Goal: Task Accomplishment & Management: Use online tool/utility

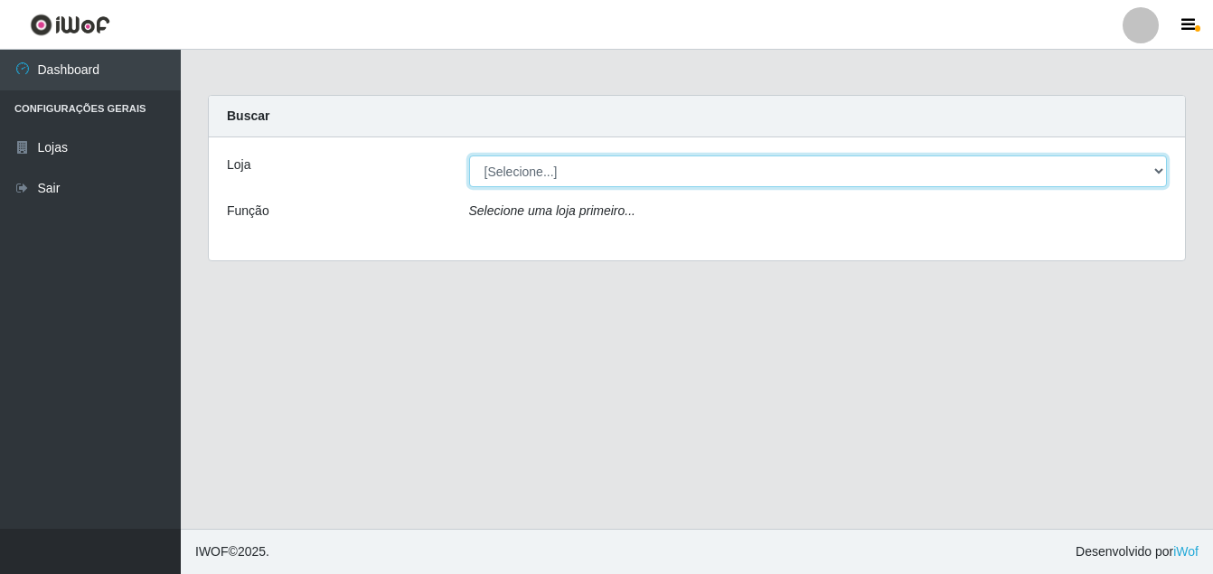
click at [595, 175] on select "[Selecione...] Ajubá Mercado" at bounding box center [818, 171] width 699 height 32
select select "402"
click at [469, 155] on select "[Selecione...] Ajubá Mercado" at bounding box center [818, 171] width 699 height 32
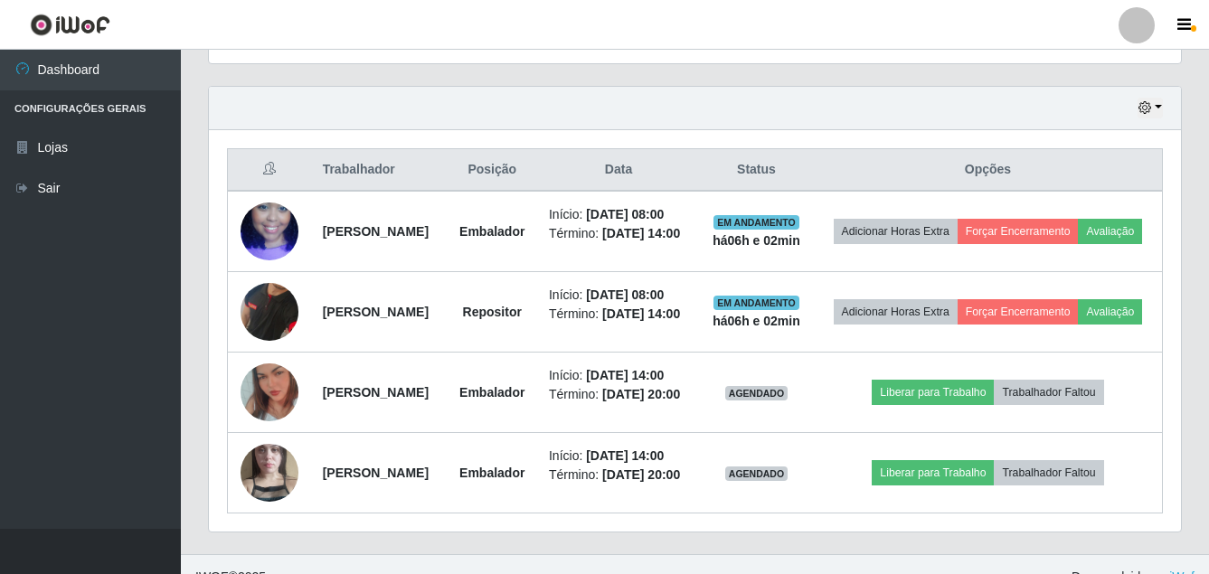
scroll to position [633, 0]
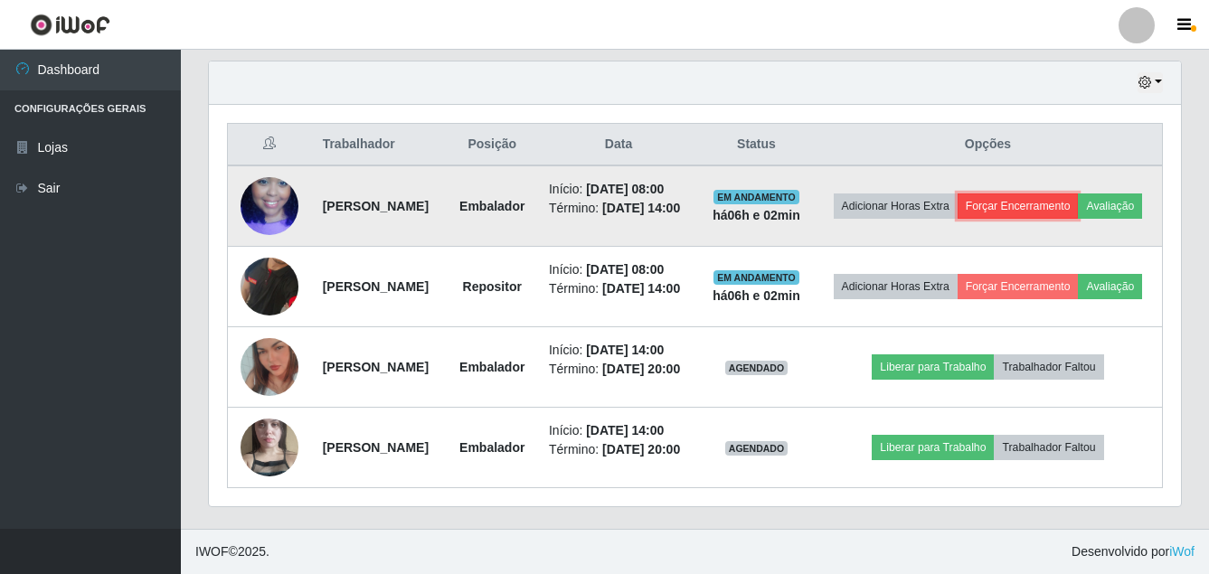
click at [1078, 208] on button "Forçar Encerramento" at bounding box center [1017, 205] width 121 height 25
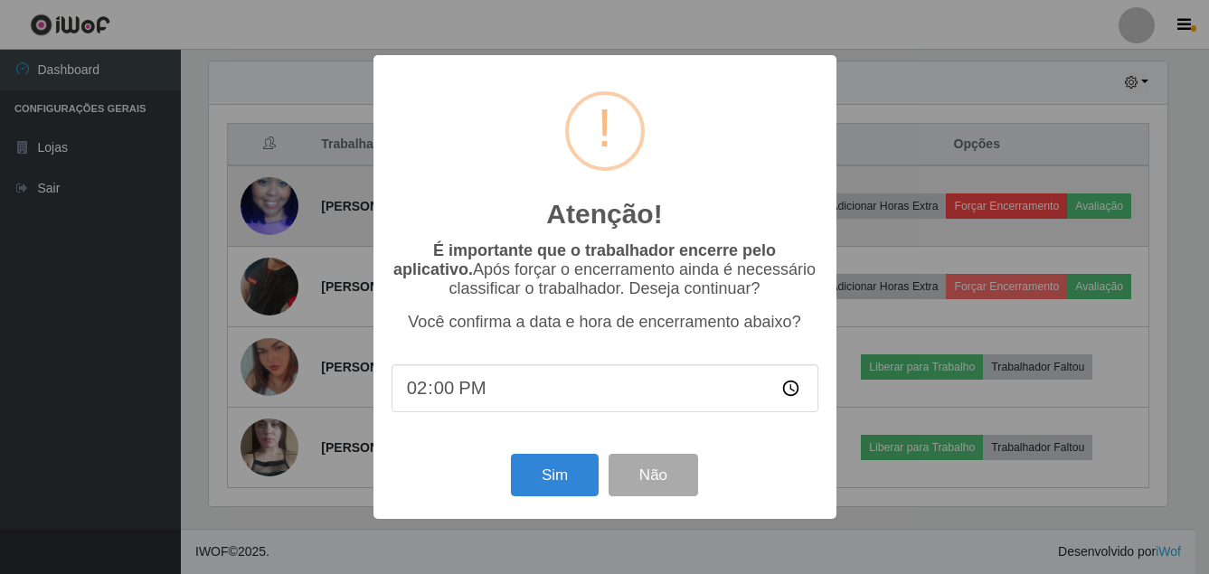
scroll to position [375, 963]
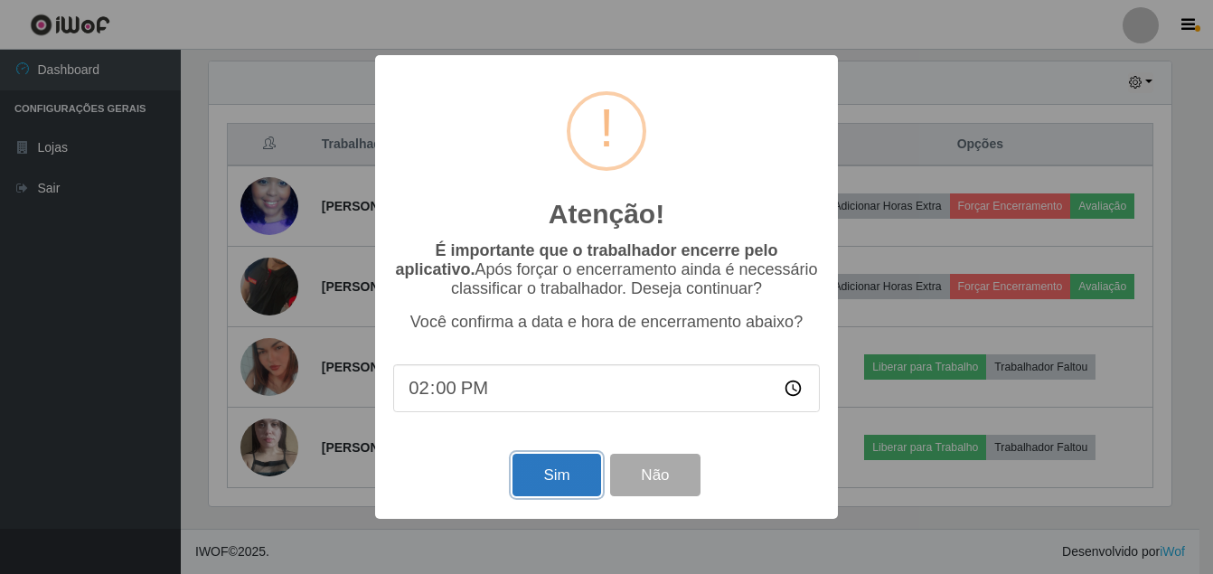
click at [560, 475] on button "Sim" at bounding box center [557, 475] width 88 height 42
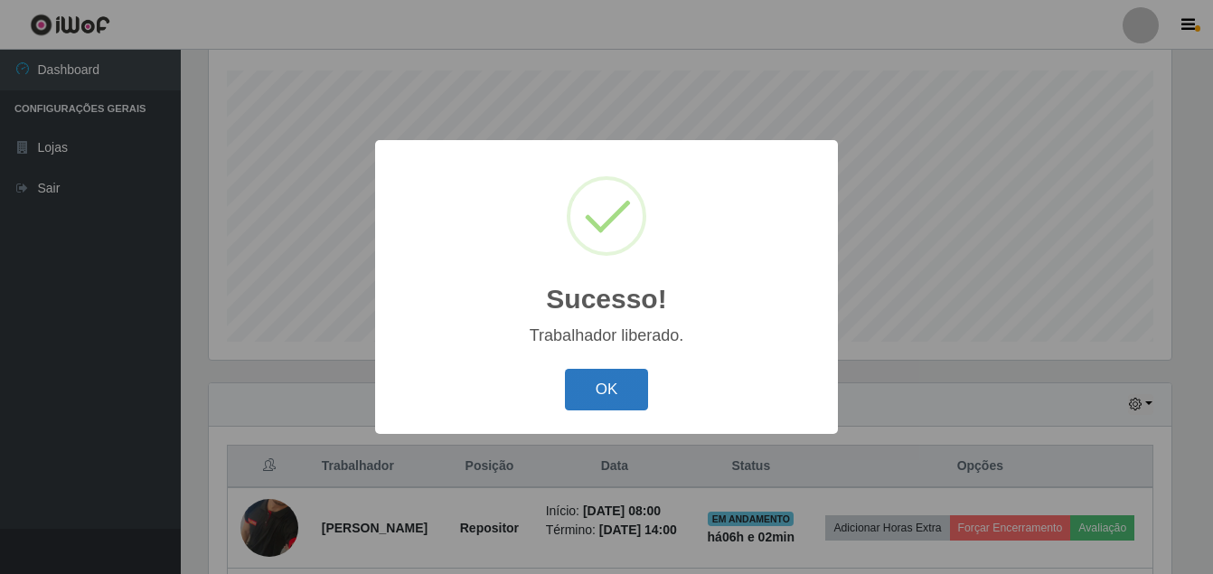
click at [578, 395] on button "OK" at bounding box center [607, 390] width 84 height 42
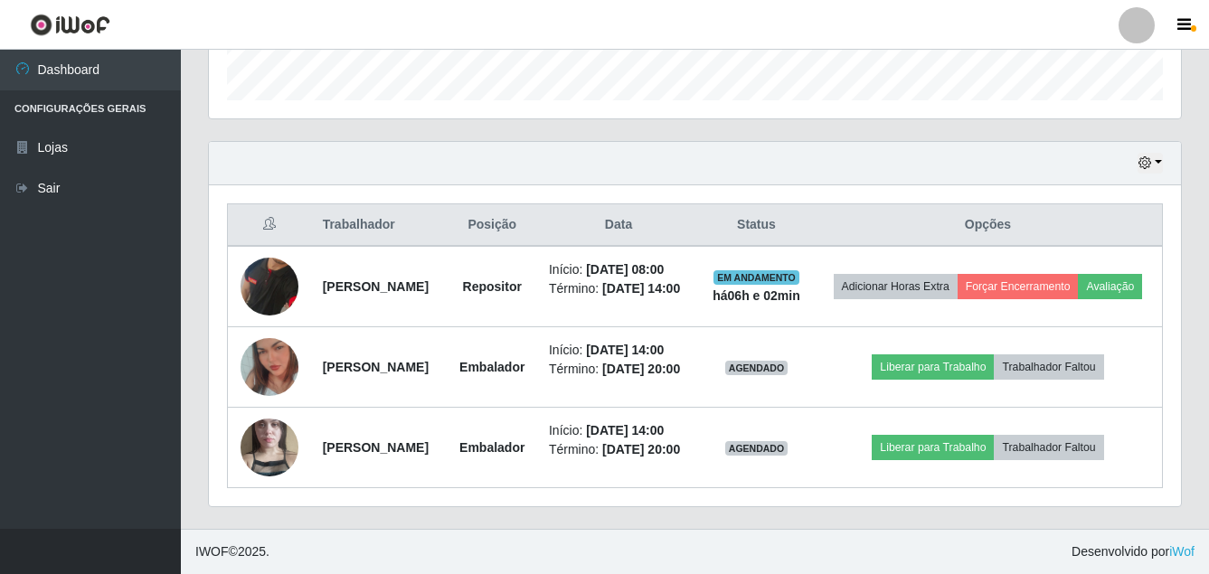
scroll to position [644, 0]
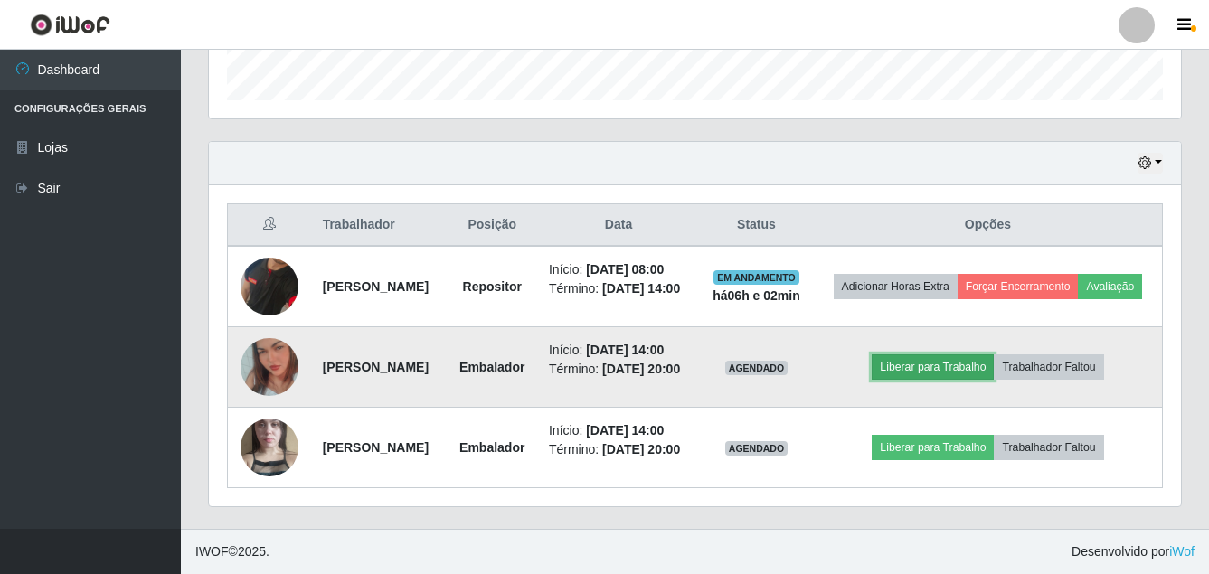
click at [955, 354] on button "Liberar para Trabalho" at bounding box center [932, 366] width 122 height 25
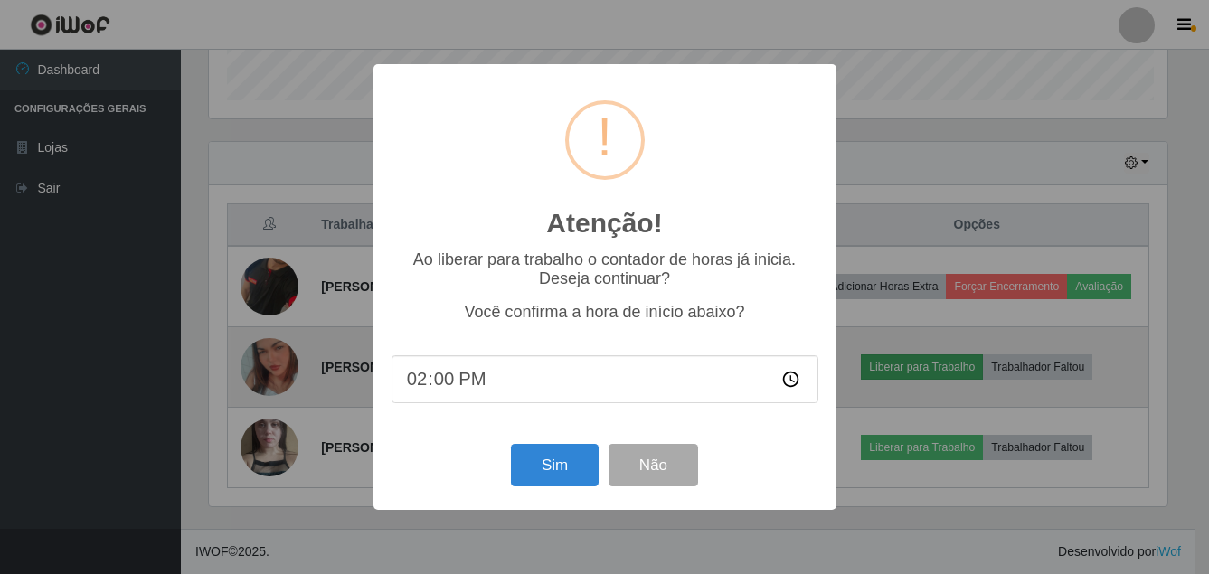
scroll to position [375, 963]
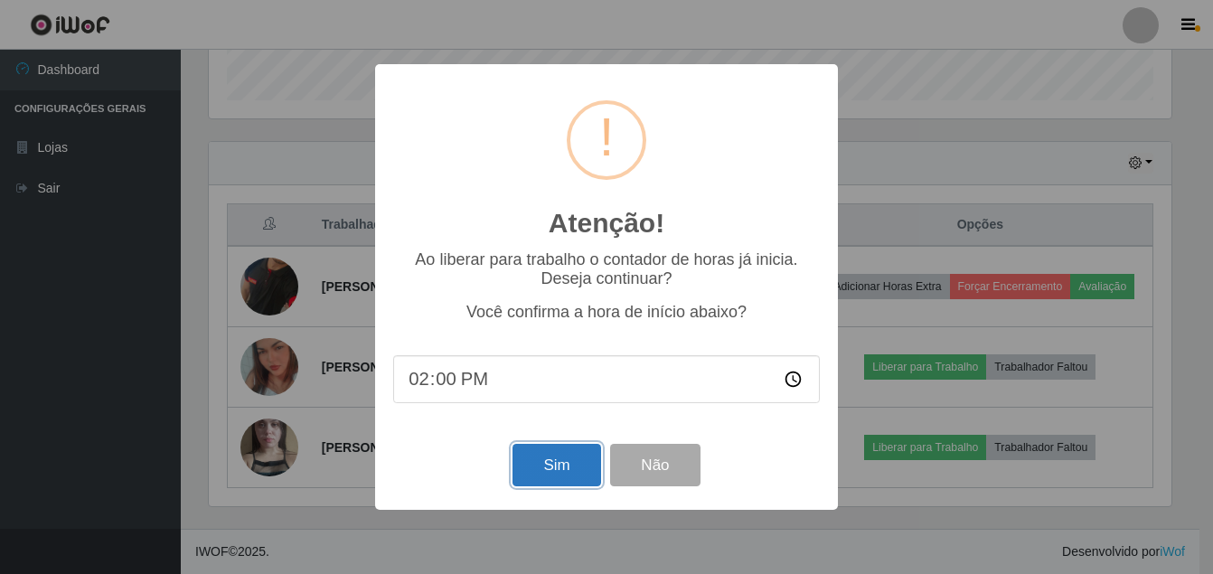
click at [555, 476] on button "Sim" at bounding box center [557, 465] width 88 height 42
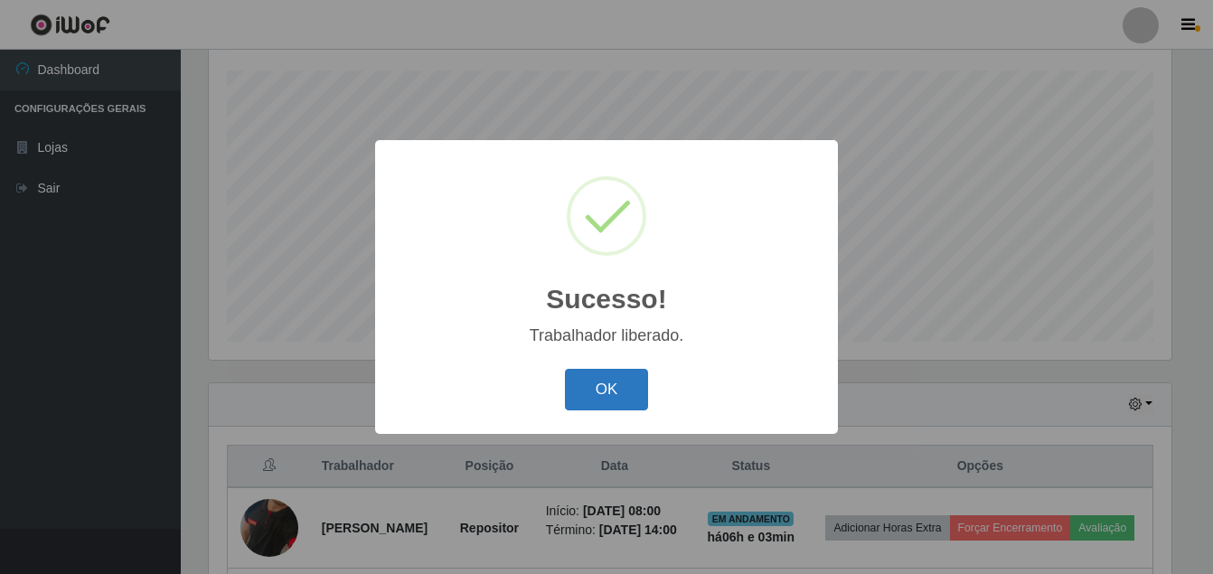
click at [596, 388] on button "OK" at bounding box center [607, 390] width 84 height 42
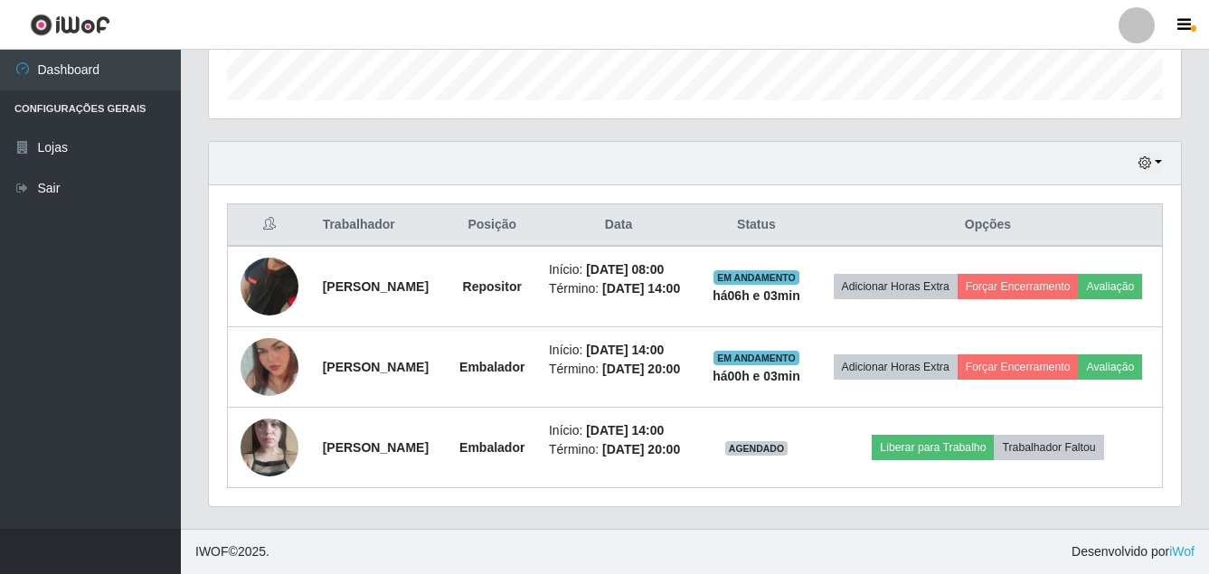
scroll to position [576, 0]
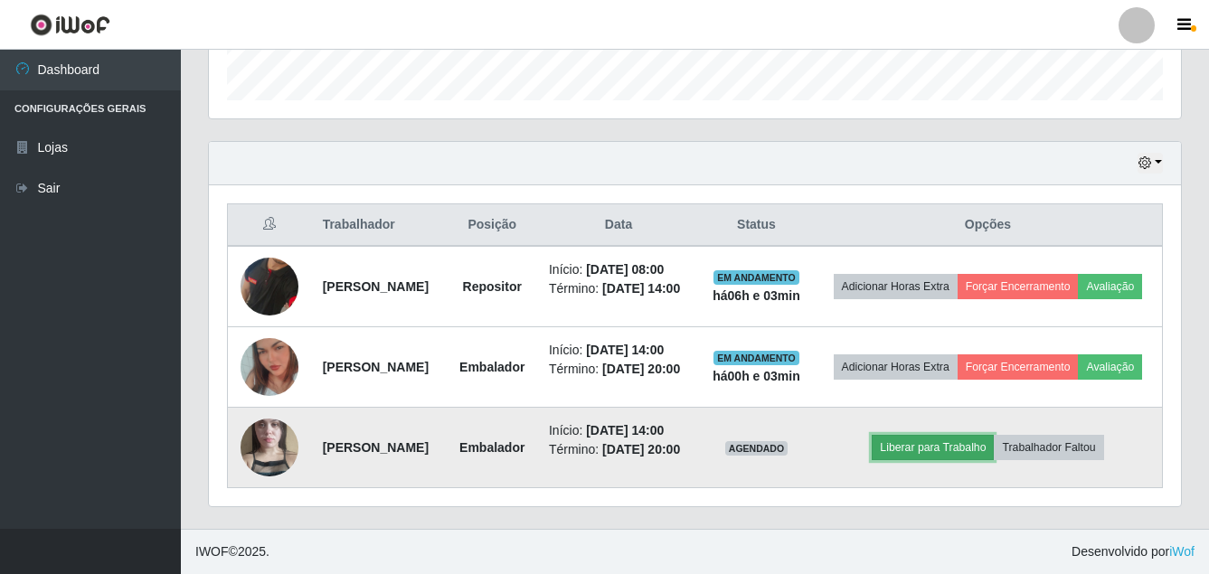
click at [953, 460] on button "Liberar para Trabalho" at bounding box center [932, 447] width 122 height 25
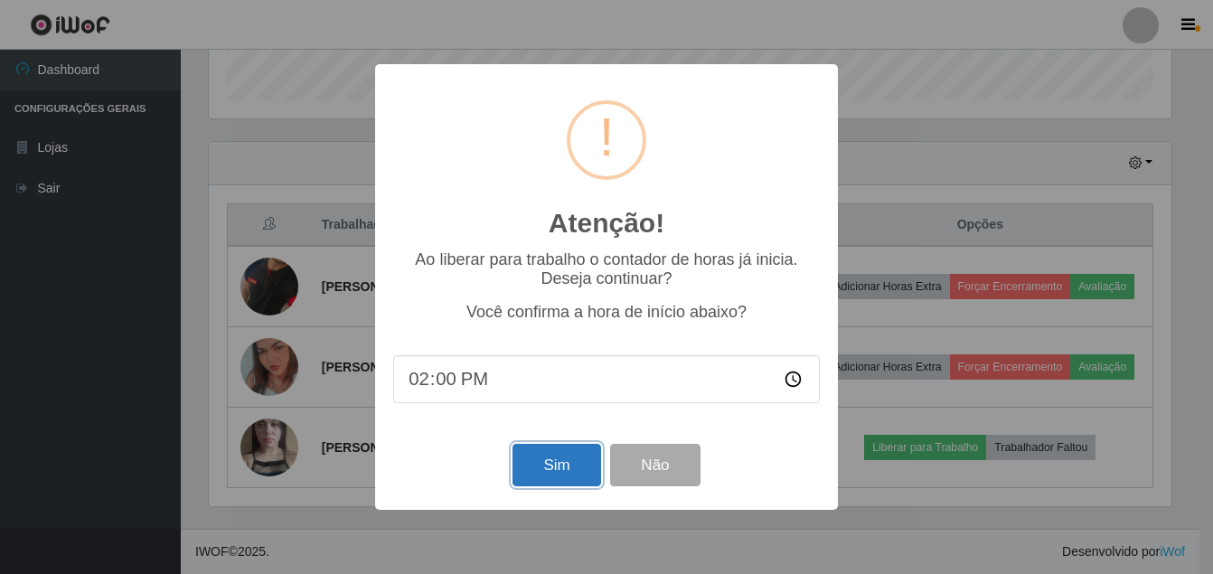
click at [575, 466] on button "Sim" at bounding box center [557, 465] width 88 height 42
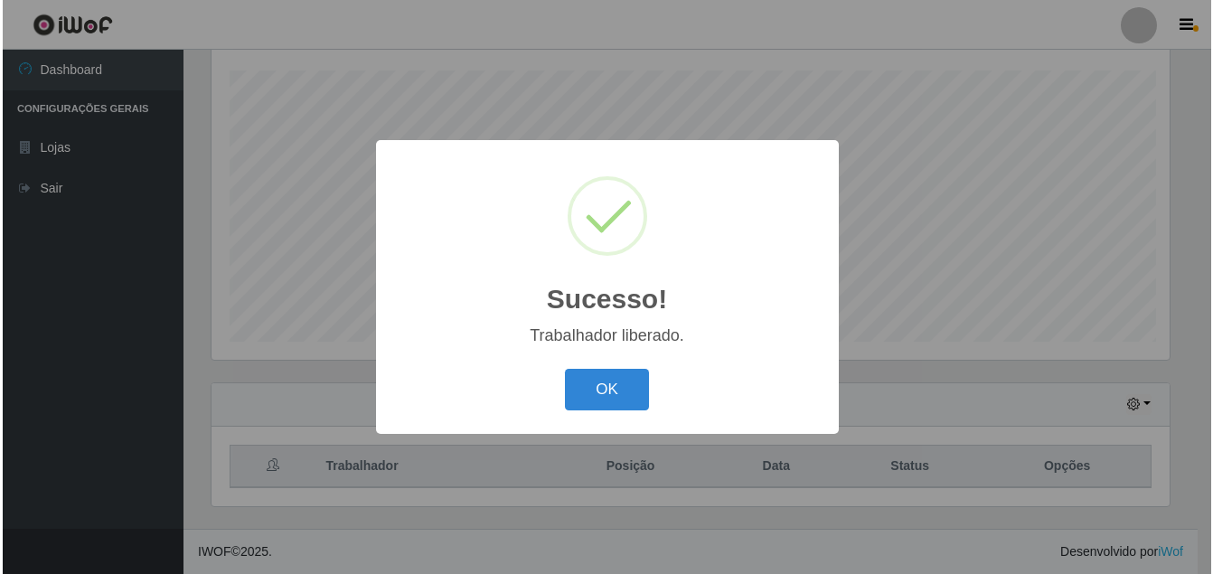
scroll to position [0, 0]
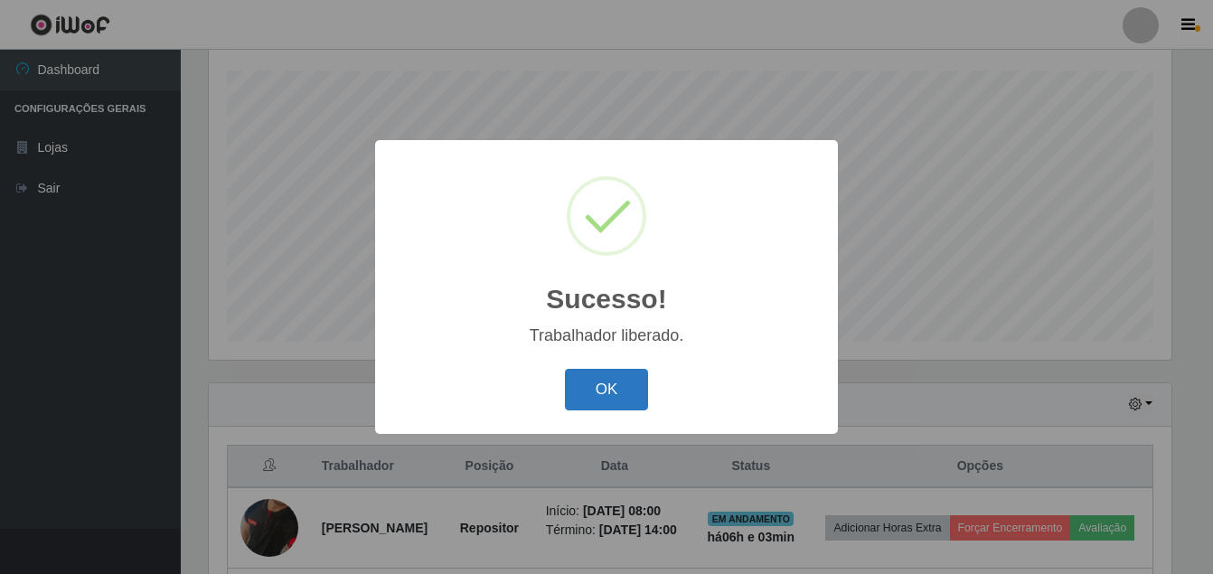
click at [607, 389] on button "OK" at bounding box center [607, 390] width 84 height 42
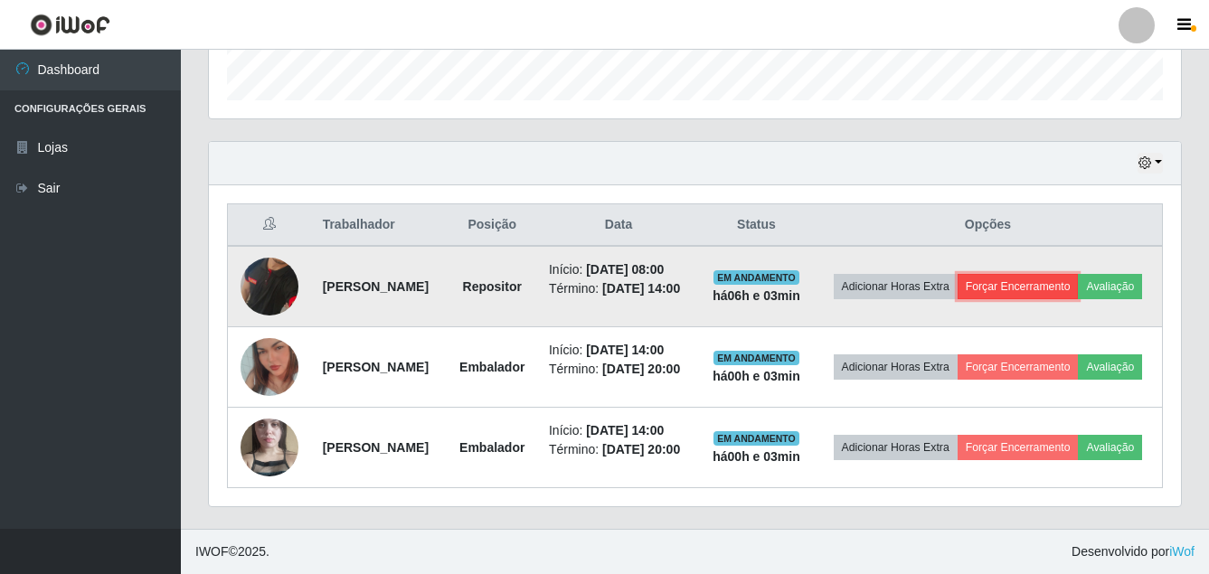
click at [1078, 274] on button "Forçar Encerramento" at bounding box center [1017, 286] width 121 height 25
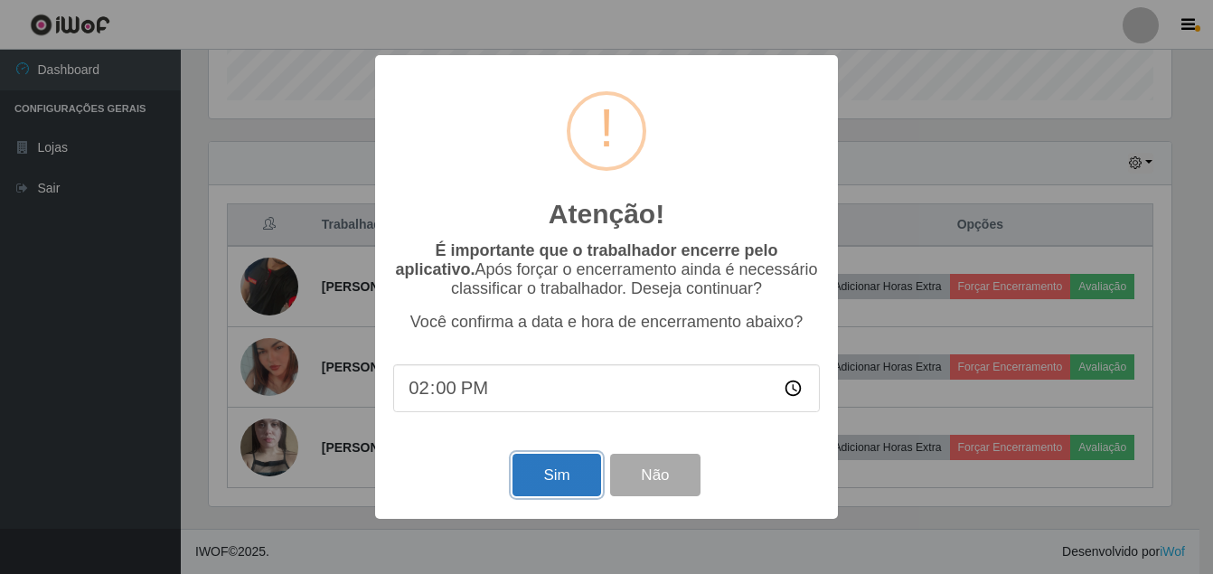
click at [555, 475] on button "Sim" at bounding box center [557, 475] width 88 height 42
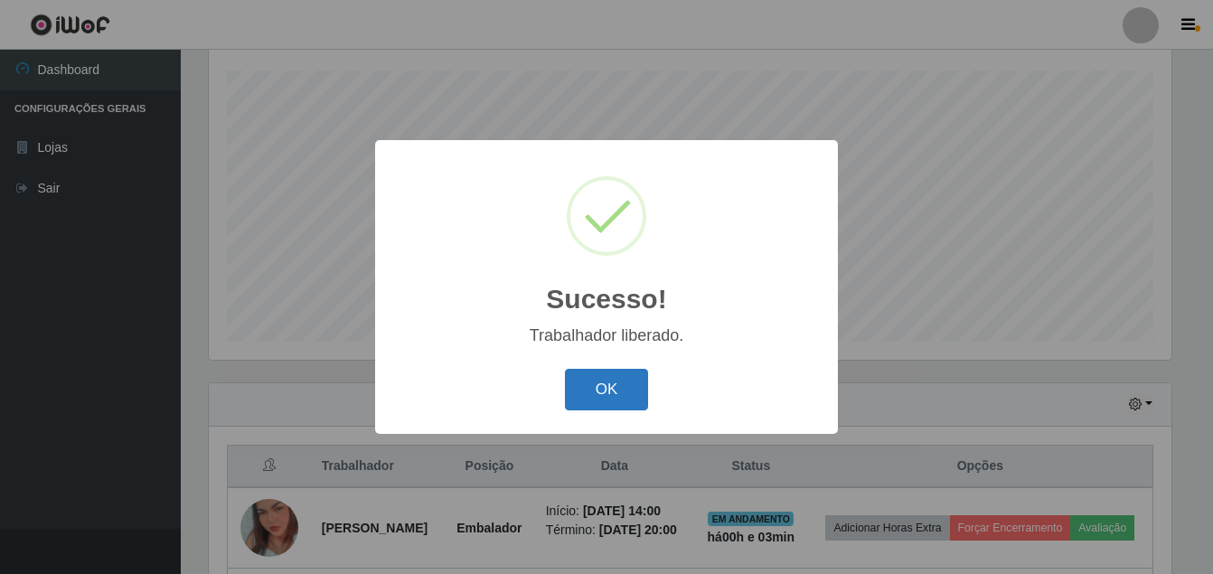
click at [587, 371] on button "OK" at bounding box center [607, 390] width 84 height 42
